Goal: Find specific page/section: Locate a particular part of the current website

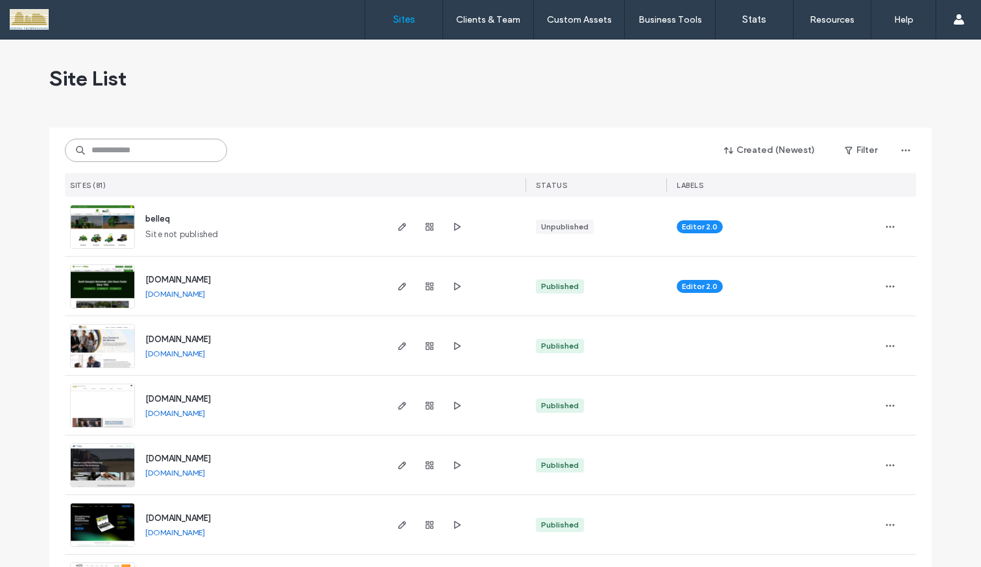
click at [156, 152] on input at bounding box center [146, 150] width 162 height 23
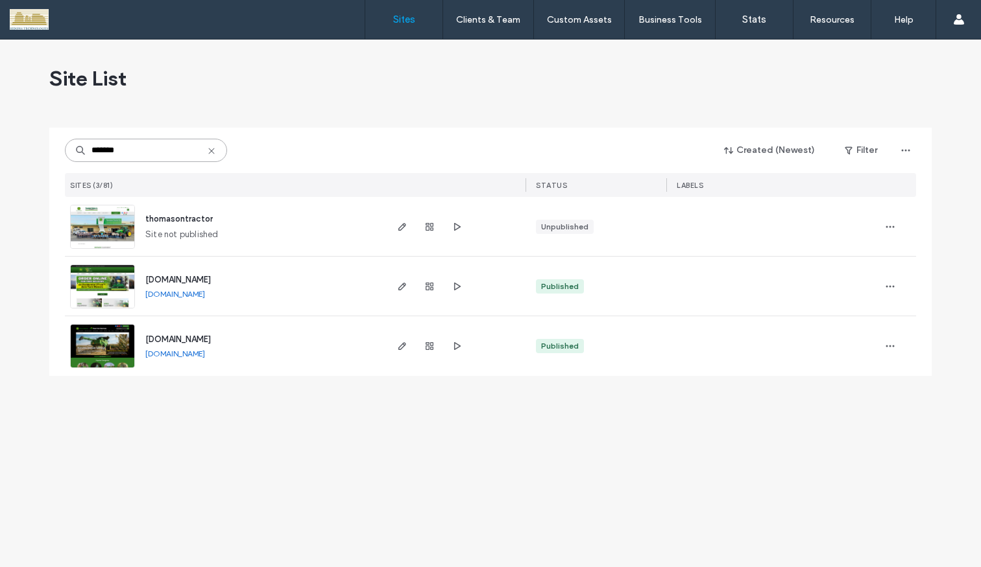
type input "*******"
click at [108, 345] on img at bounding box center [103, 369] width 64 height 88
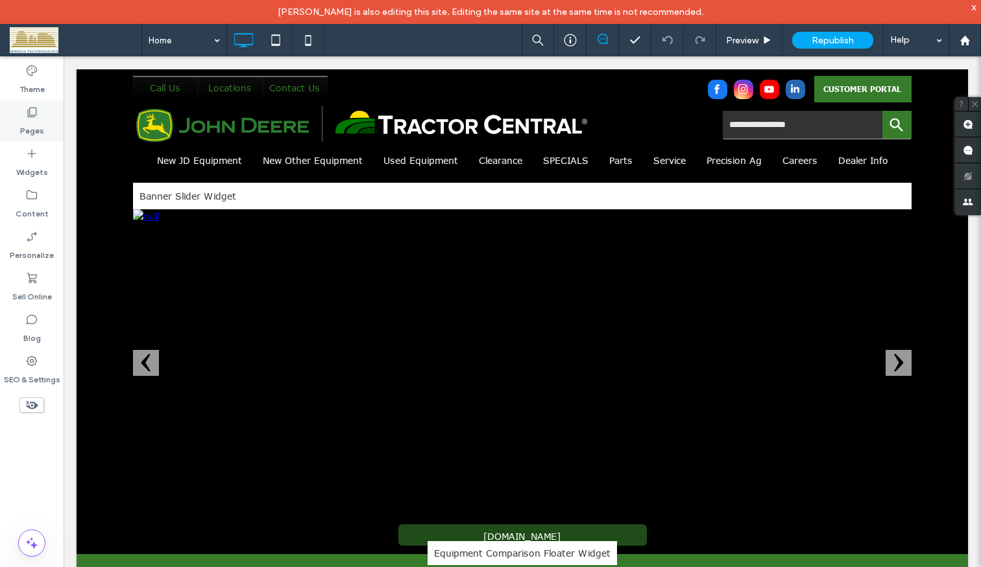
click at [26, 119] on label "Pages" at bounding box center [32, 128] width 24 height 18
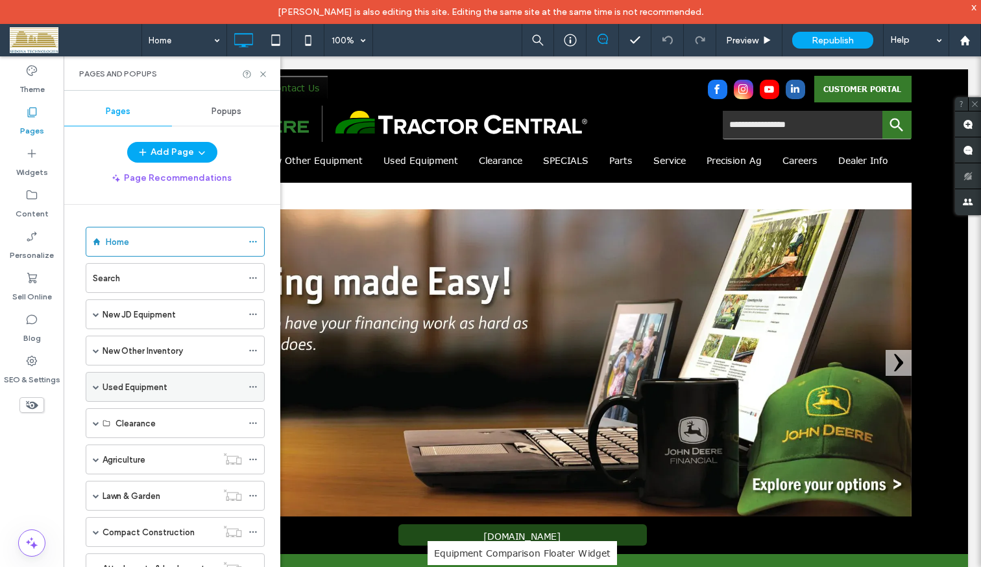
click at [95, 385] on span at bounding box center [96, 387] width 6 height 6
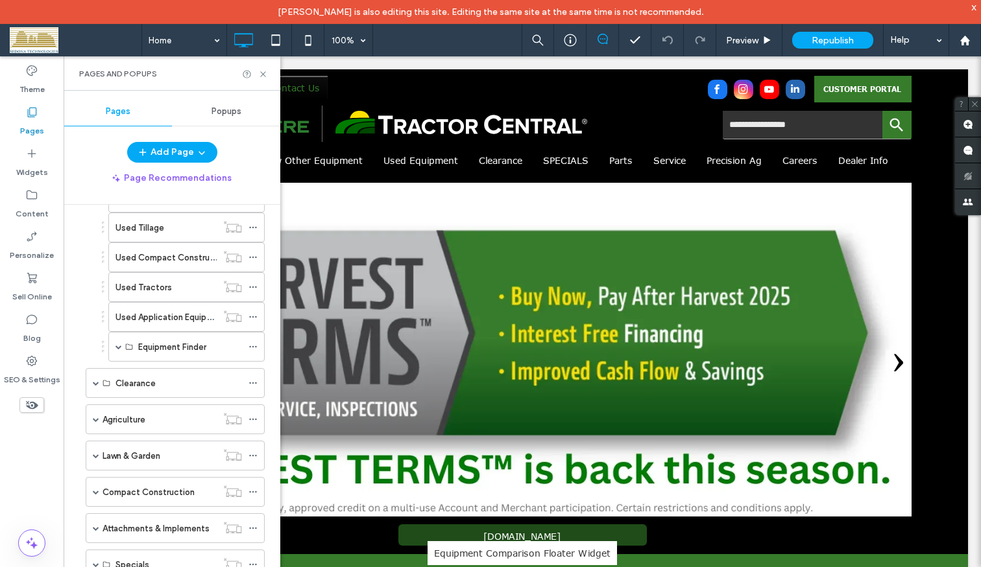
scroll to position [649, 0]
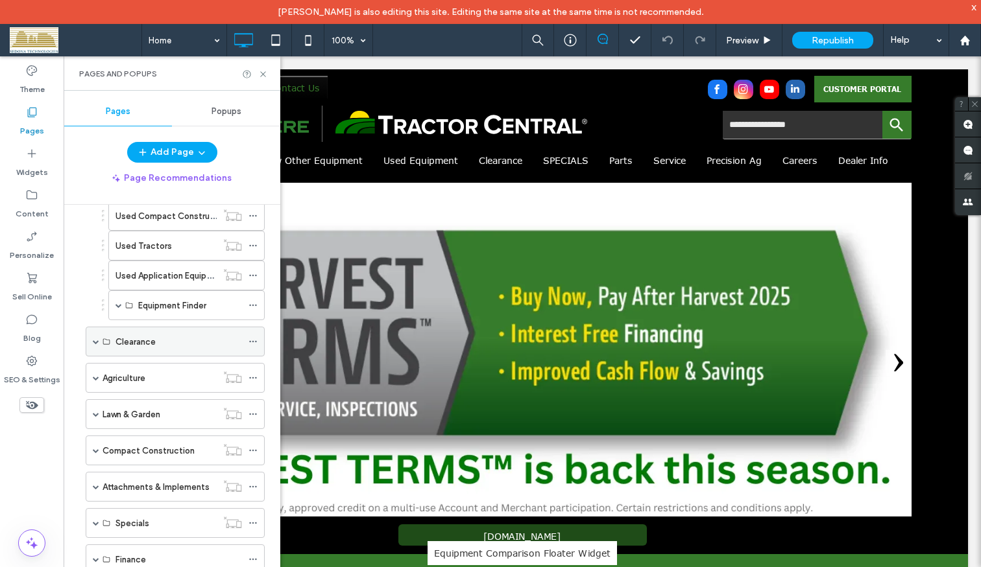
click at [90, 339] on div "Clearance" at bounding box center [175, 342] width 179 height 30
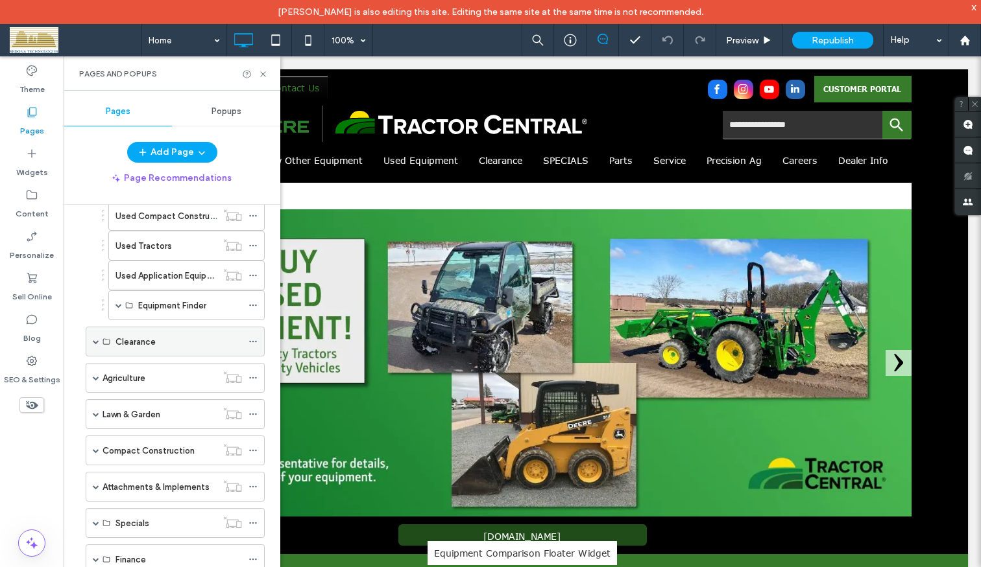
click at [97, 342] on span at bounding box center [96, 342] width 6 height 6
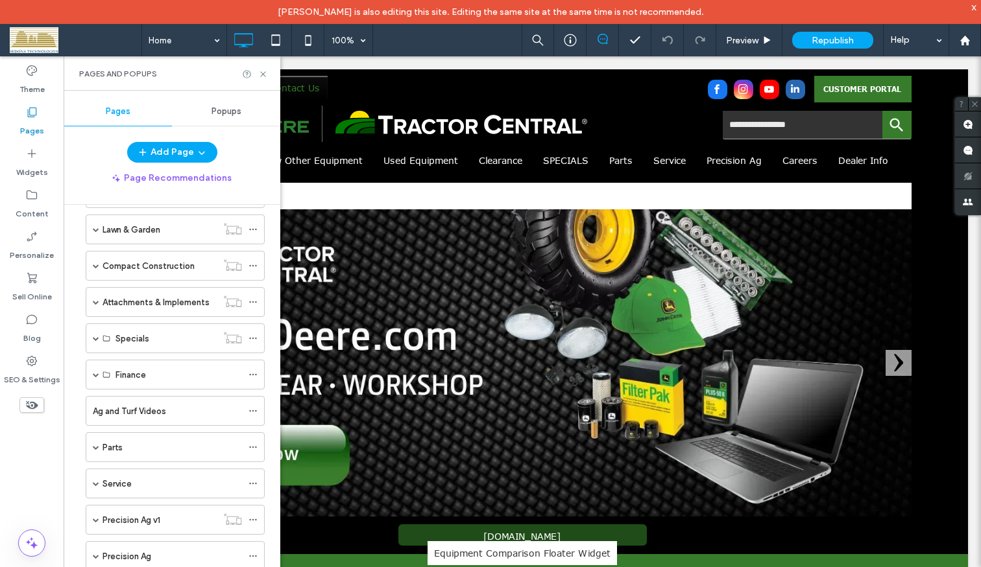
scroll to position [973, 0]
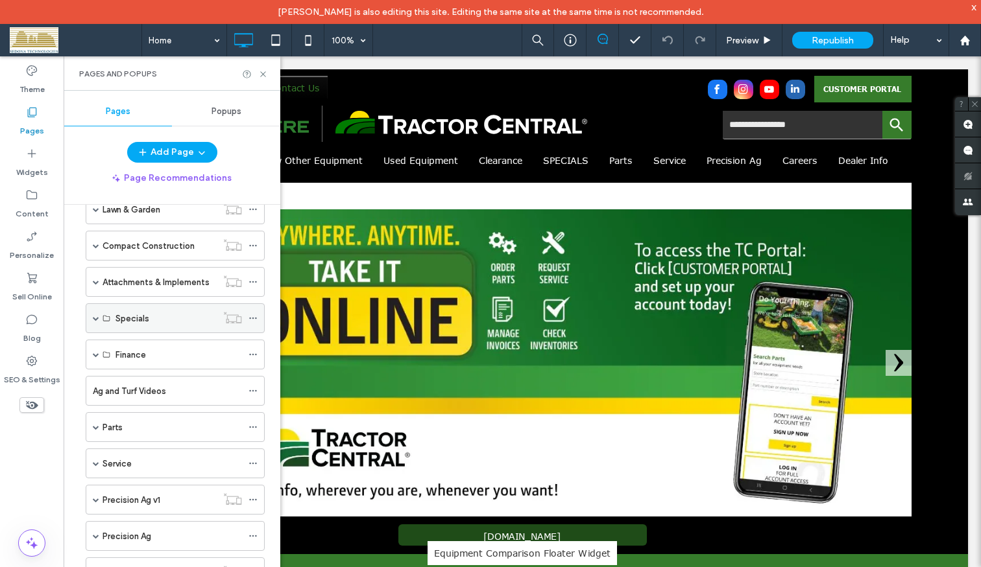
click at [97, 315] on span at bounding box center [96, 318] width 6 height 29
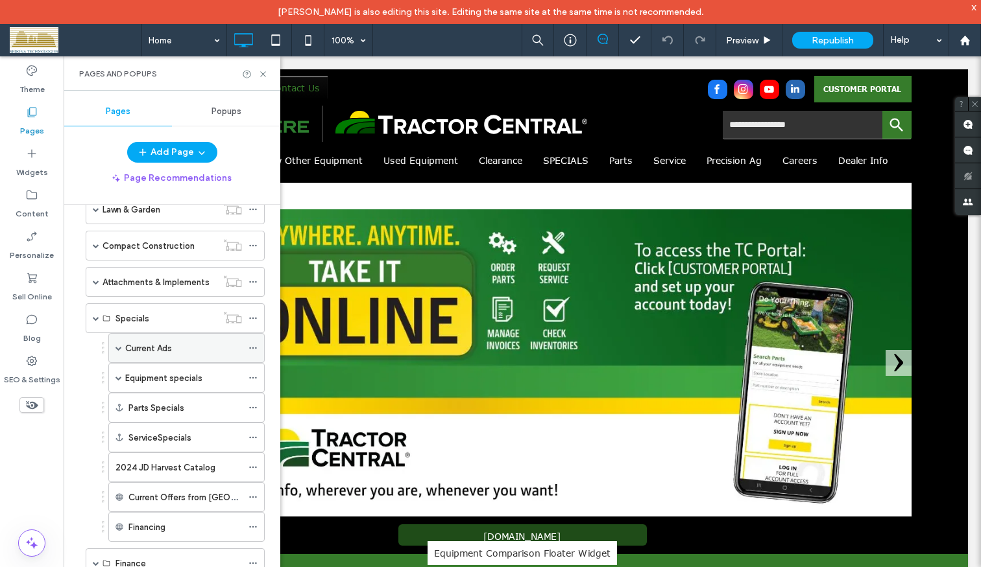
click at [118, 350] on span at bounding box center [118, 348] width 6 height 6
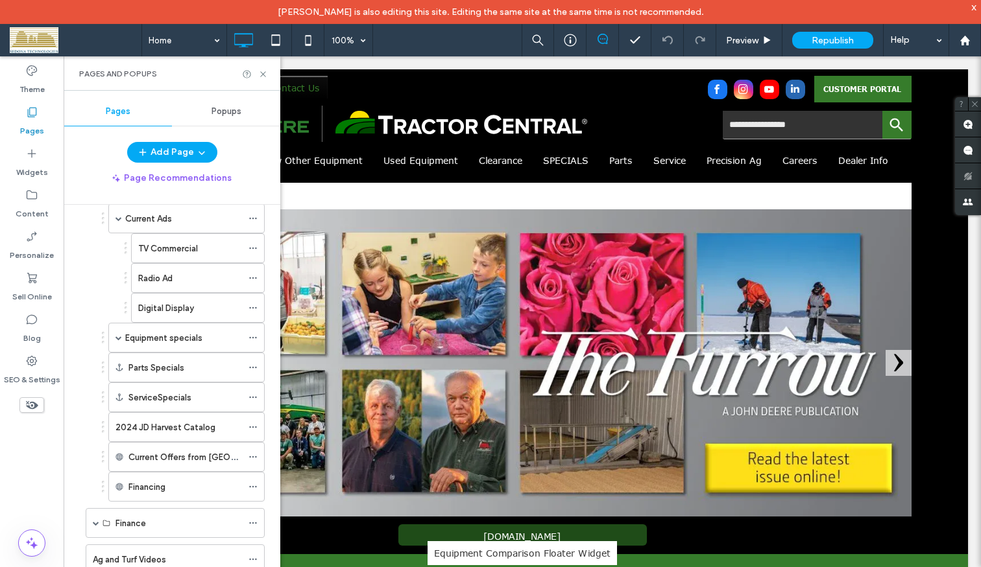
scroll to position [1167, 0]
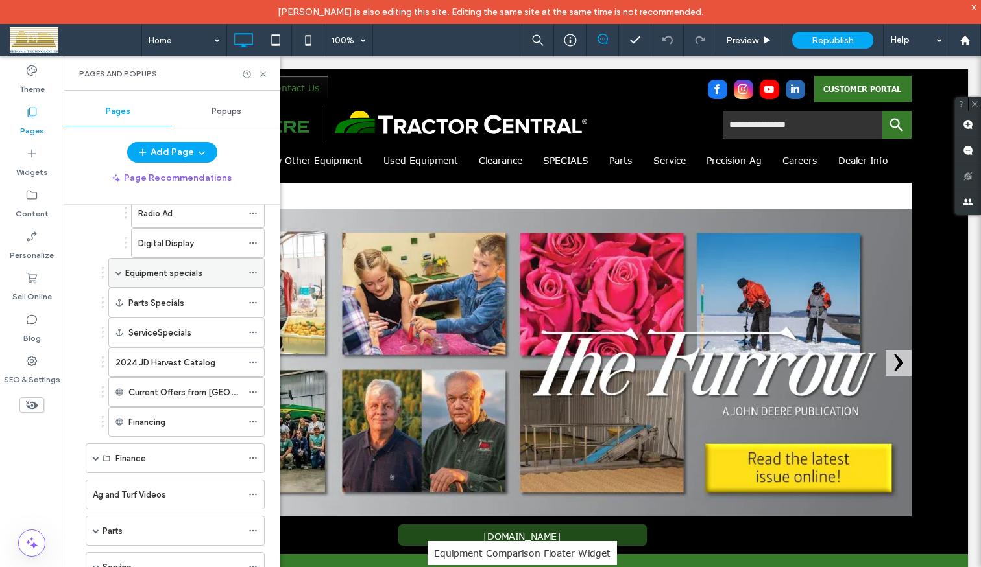
click at [119, 274] on span at bounding box center [118, 273] width 6 height 6
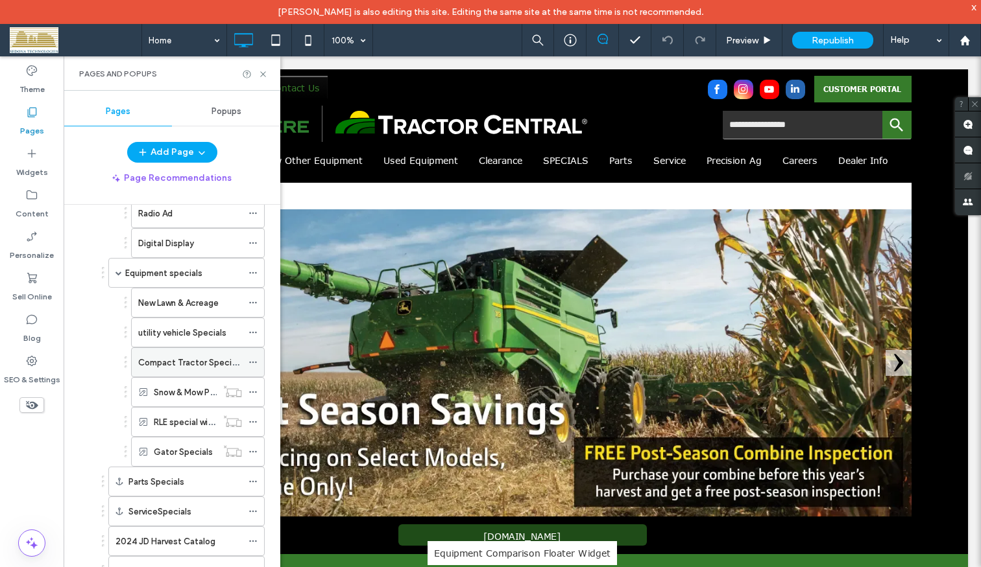
click at [179, 358] on label "Compact Tractor Specials" at bounding box center [190, 362] width 104 height 23
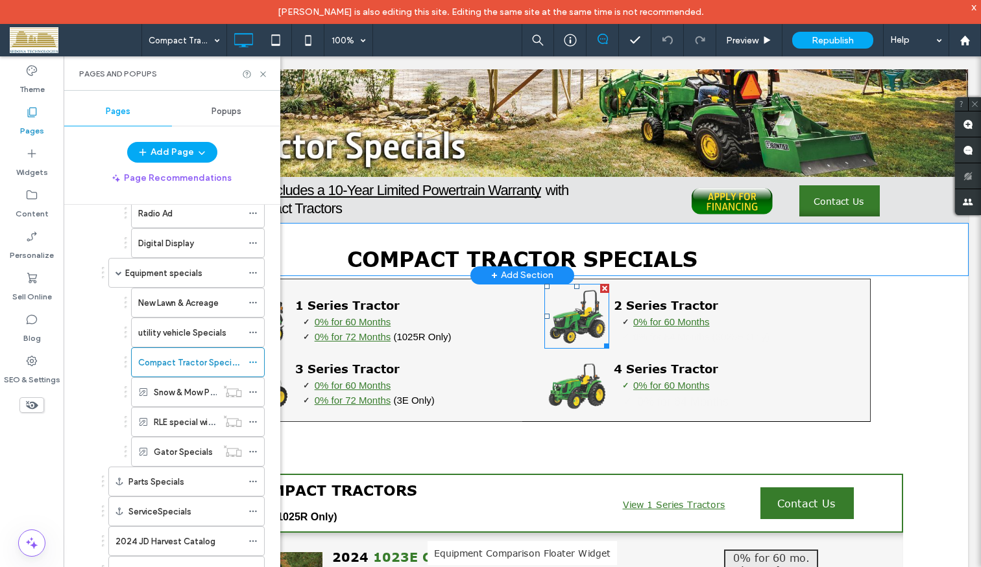
scroll to position [195, 0]
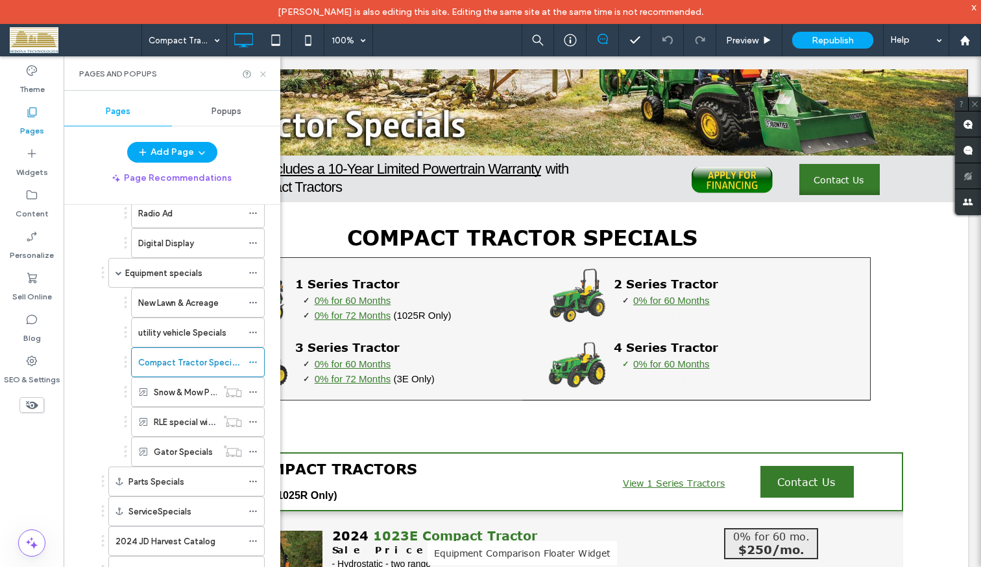
click at [262, 75] on use at bounding box center [262, 73] width 5 height 5
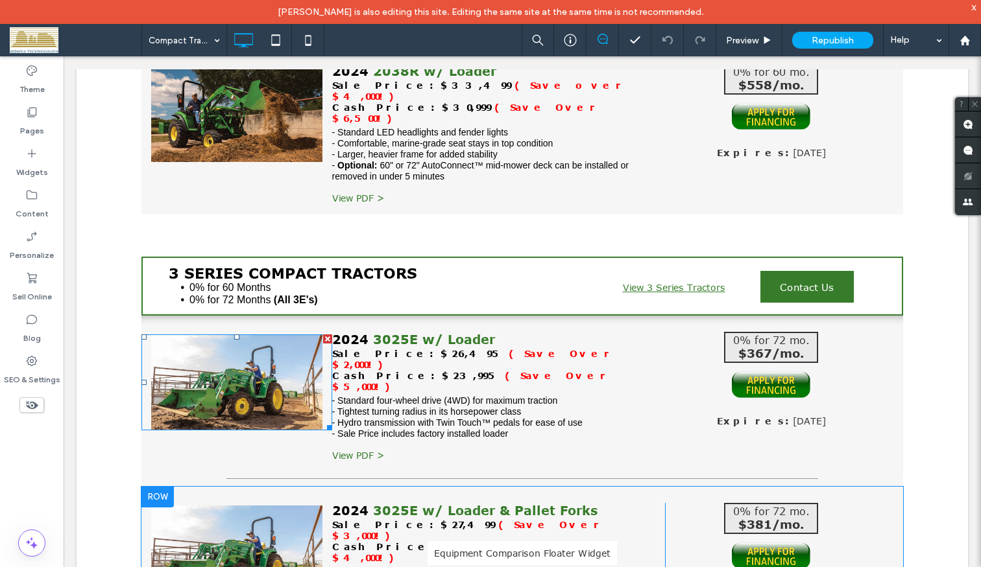
scroll to position [1427, 0]
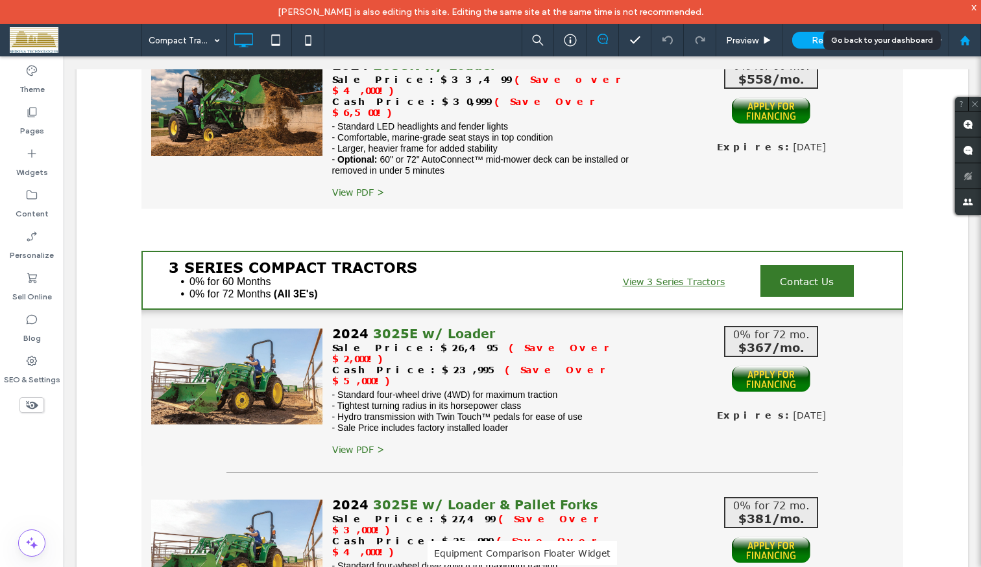
click at [960, 36] on icon at bounding box center [964, 40] width 11 height 11
